Goal: Information Seeking & Learning: Learn about a topic

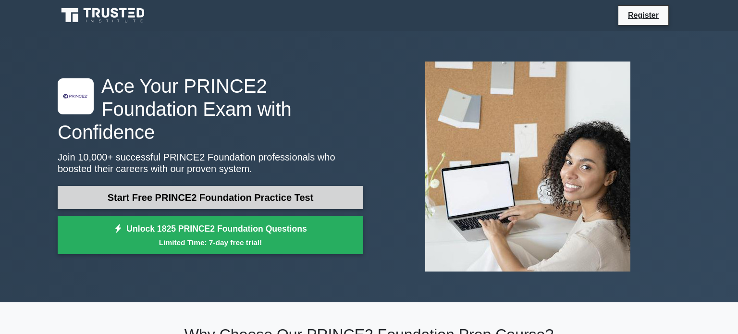
click at [292, 186] on link "Start Free PRINCE2 Foundation Practice Test" at bounding box center [211, 197] width 306 height 23
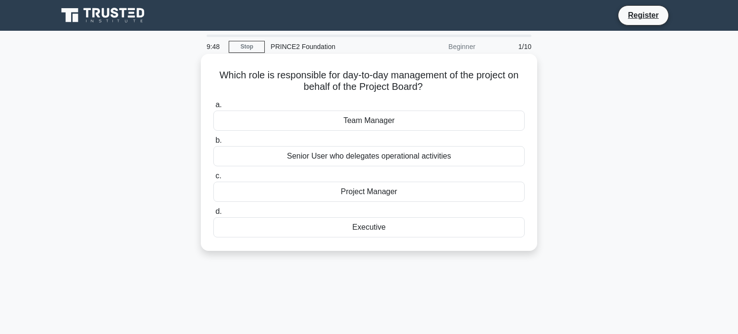
click at [368, 195] on div "Project Manager" at bounding box center [368, 192] width 311 height 20
click at [213, 179] on input "c. Project Manager" at bounding box center [213, 176] width 0 height 6
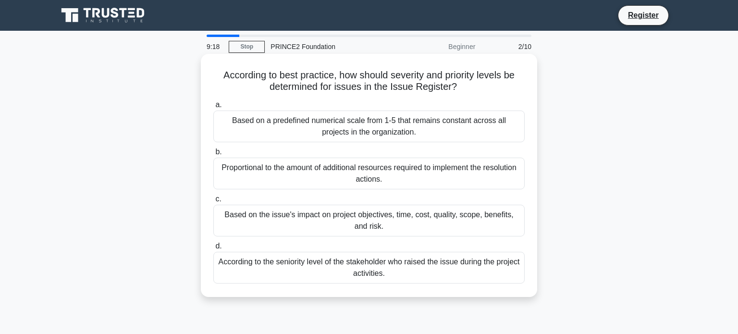
click at [375, 214] on div "Based on the issue's impact on project objectives, time, cost, quality, scope, …" at bounding box center [368, 221] width 311 height 32
click at [213, 202] on input "c. Based on the issue's impact on project objectives, time, cost, quality, scop…" at bounding box center [213, 199] width 0 height 6
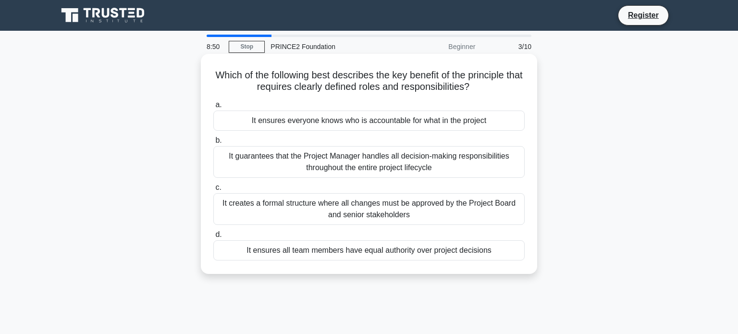
click at [478, 126] on div "It ensures everyone knows who is accountable for what in the project" at bounding box center [368, 121] width 311 height 20
click at [213, 108] on input "a. It ensures everyone knows who is accountable for what in the project" at bounding box center [213, 105] width 0 height 6
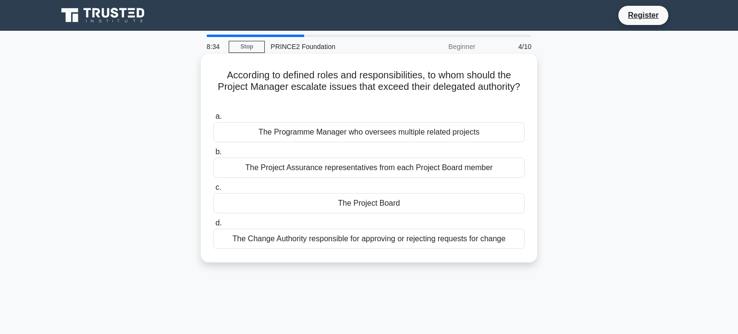
click at [436, 200] on div "The Project Board" at bounding box center [368, 203] width 311 height 20
click at [213, 191] on input "c. The Project Board" at bounding box center [213, 188] width 0 height 6
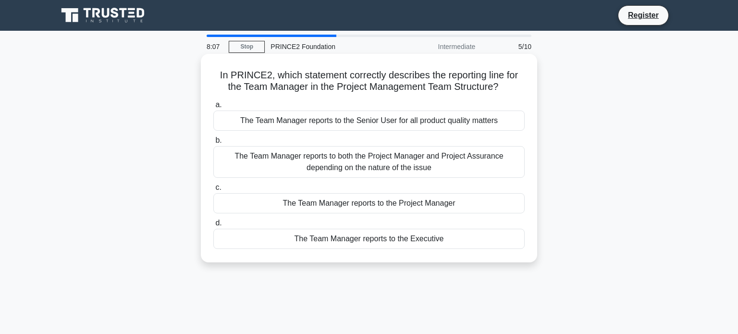
click at [465, 206] on div "The Team Manager reports to the Project Manager" at bounding box center [368, 203] width 311 height 20
click at [213, 191] on input "c. The Team Manager reports to the Project Manager" at bounding box center [213, 188] width 0 height 6
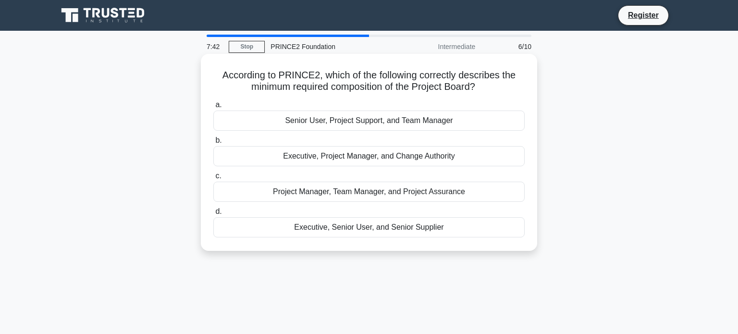
click at [459, 227] on div "Executive, Senior User, and Senior Supplier" at bounding box center [368, 227] width 311 height 20
click at [213, 215] on input "d. Executive, Senior User, and Senior Supplier" at bounding box center [213, 212] width 0 height 6
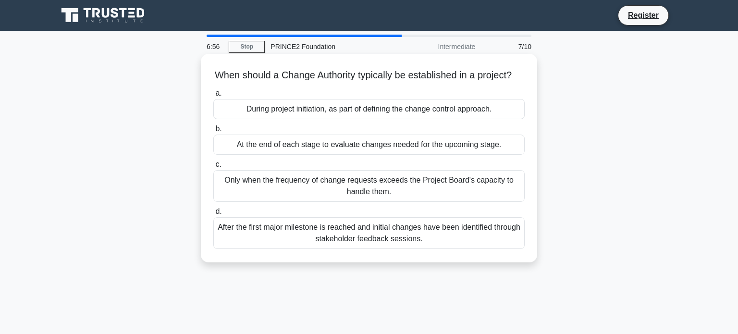
click at [434, 146] on div "At the end of each stage to evaluate changes needed for the upcoming stage." at bounding box center [368, 145] width 311 height 20
click at [213, 132] on input "b. At the end of each stage to evaluate changes needed for the upcoming stage." at bounding box center [213, 129] width 0 height 6
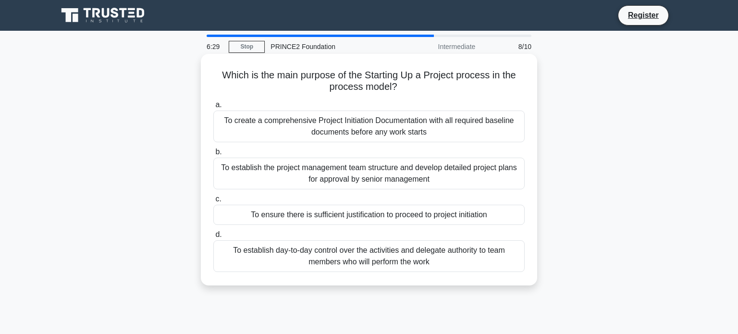
click at [456, 133] on div "To create a comprehensive Project Initiation Documentation with all required ba…" at bounding box center [368, 127] width 311 height 32
click at [213, 108] on input "a. To create a comprehensive Project Initiation Documentation with all required…" at bounding box center [213, 105] width 0 height 6
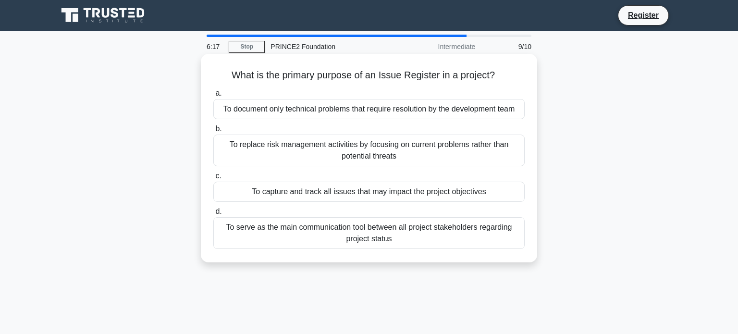
click at [450, 189] on div "To capture and track all issues that may impact the project objectives" at bounding box center [368, 192] width 311 height 20
click at [213, 179] on input "c. To capture and track all issues that may impact the project objectives" at bounding box center [213, 176] width 0 height 6
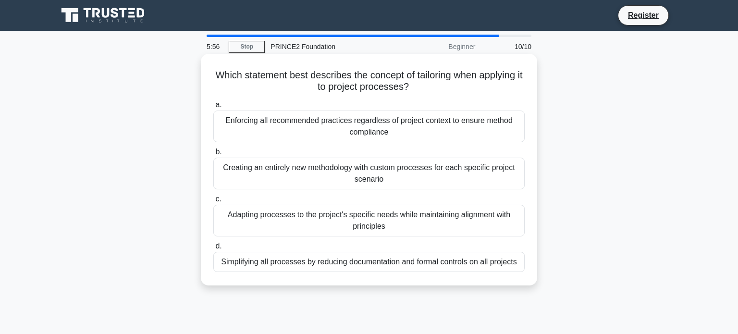
click at [414, 223] on div "Adapting processes to the project's specific needs while maintaining alignment …" at bounding box center [368, 221] width 311 height 32
click at [213, 202] on input "c. Adapting processes to the project's specific needs while maintaining alignme…" at bounding box center [213, 199] width 0 height 6
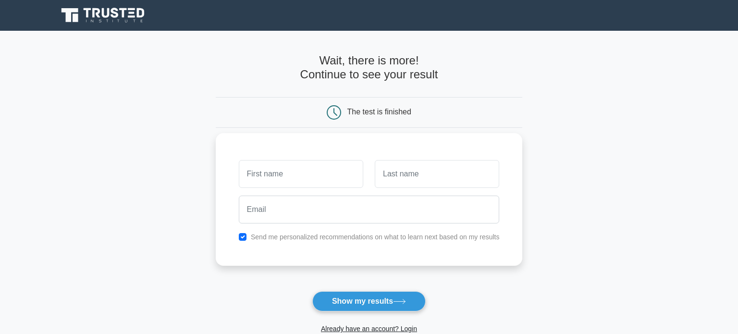
click at [303, 239] on label "Send me personalized recommendations on what to learn next based on my results" at bounding box center [375, 237] width 249 height 8
click at [243, 238] on input "checkbox" at bounding box center [243, 237] width 8 height 8
checkbox input "false"
click at [359, 298] on button "Show my results" at bounding box center [368, 301] width 113 height 20
type input "[PERSON_NAME]"
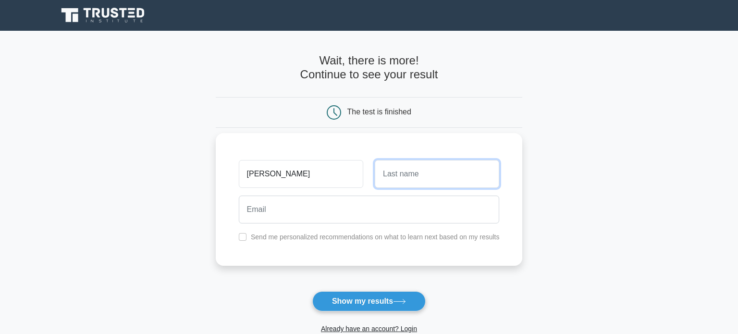
click at [465, 181] on input "text" at bounding box center [437, 174] width 124 height 28
type input "Buditu"
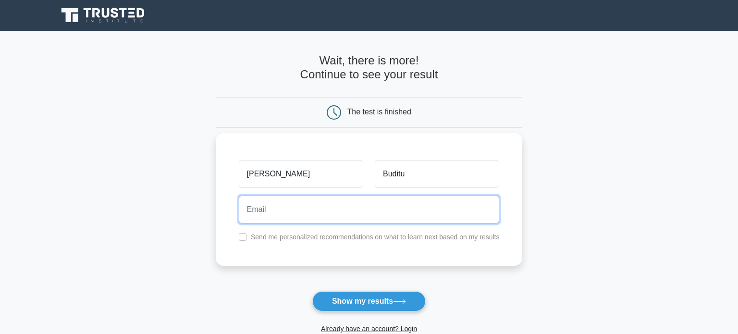
click at [436, 217] on input "email" at bounding box center [369, 210] width 261 height 28
type input "[EMAIL_ADDRESS][DOMAIN_NAME]"
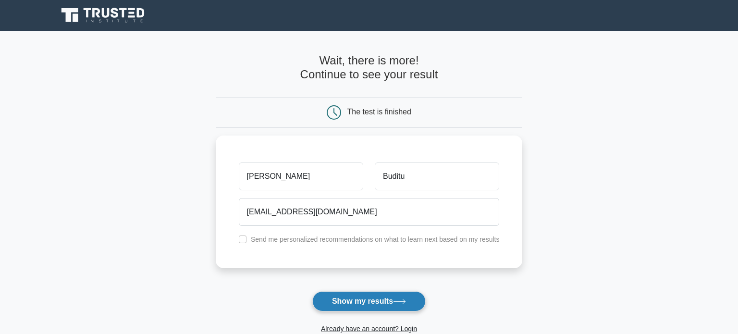
click at [371, 305] on button "Show my results" at bounding box center [368, 301] width 113 height 20
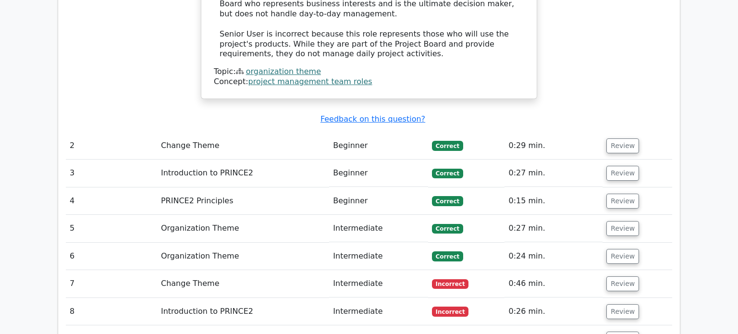
scroll to position [1163, 0]
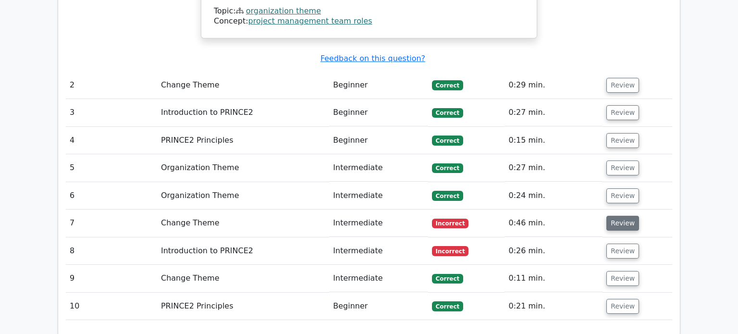
click at [624, 216] on button "Review" at bounding box center [622, 223] width 33 height 15
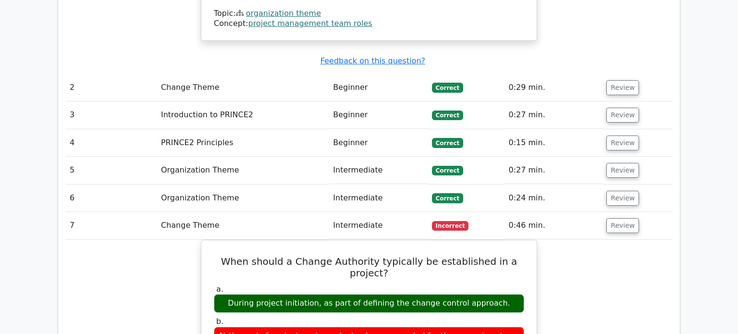
click at [693, 143] on main ".st0{fill-rule:evenodd;clip-rule:evenodd;fill:#000041;} .st1{fill-rule:evenodd;…" at bounding box center [369, 40] width 738 height 2345
click at [696, 193] on main ".st0{fill-rule:evenodd;clip-rule:evenodd;fill:#000041;} .st1{fill-rule:evenodd;…" at bounding box center [369, 40] width 738 height 2345
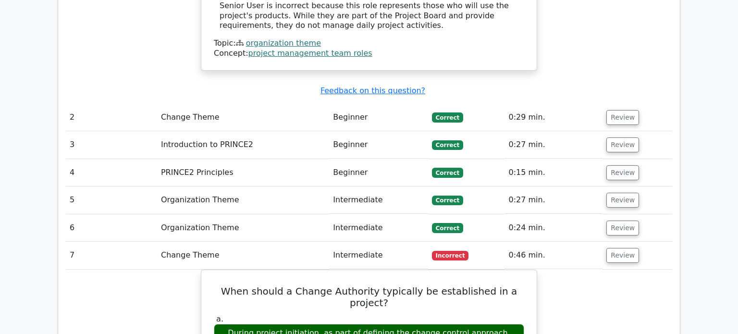
scroll to position [1128, 0]
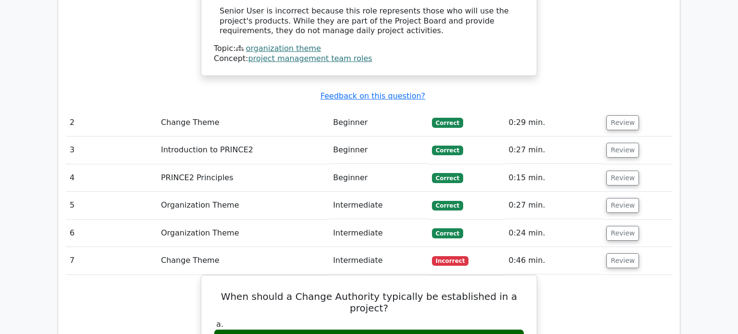
click at [694, 223] on main ".st0{fill-rule:evenodd;clip-rule:evenodd;fill:#000041;} .st1{fill-rule:evenodd;…" at bounding box center [369, 75] width 738 height 2345
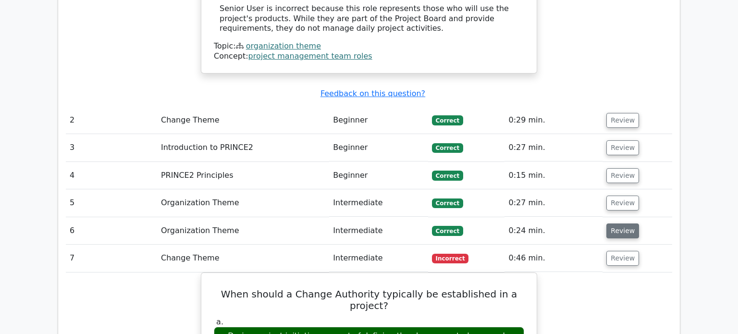
click at [613, 223] on button "Review" at bounding box center [622, 230] width 33 height 15
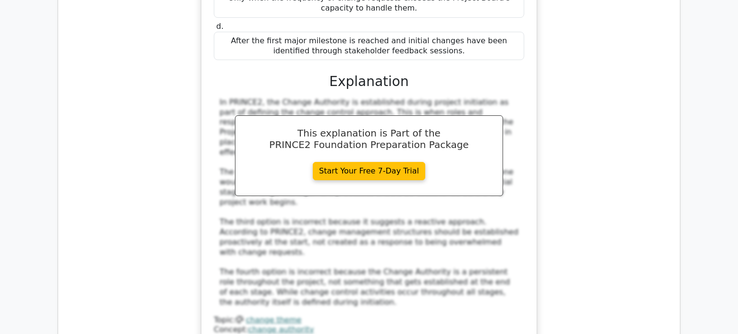
scroll to position [2001, 0]
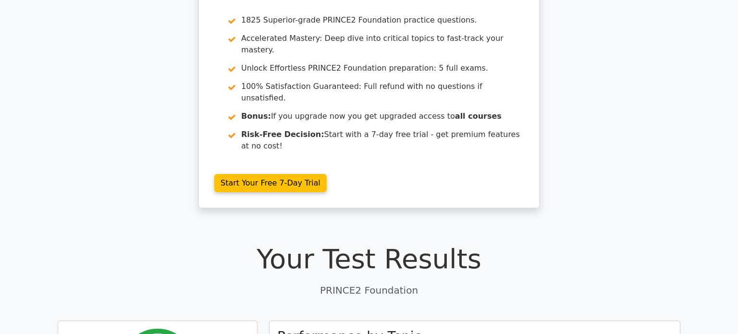
scroll to position [12, 0]
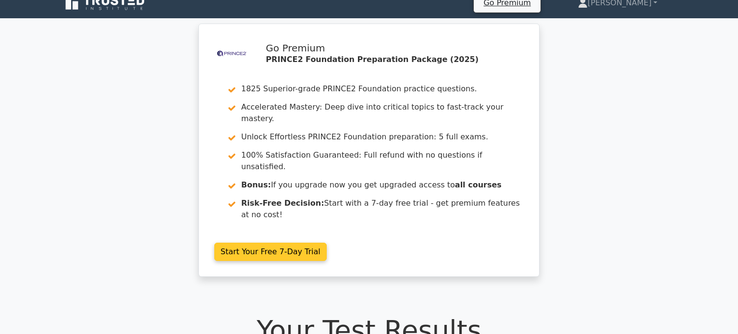
click at [299, 243] on link "Start Your Free 7-Day Trial" at bounding box center [270, 252] width 112 height 18
